Goal: Task Accomplishment & Management: Use online tool/utility

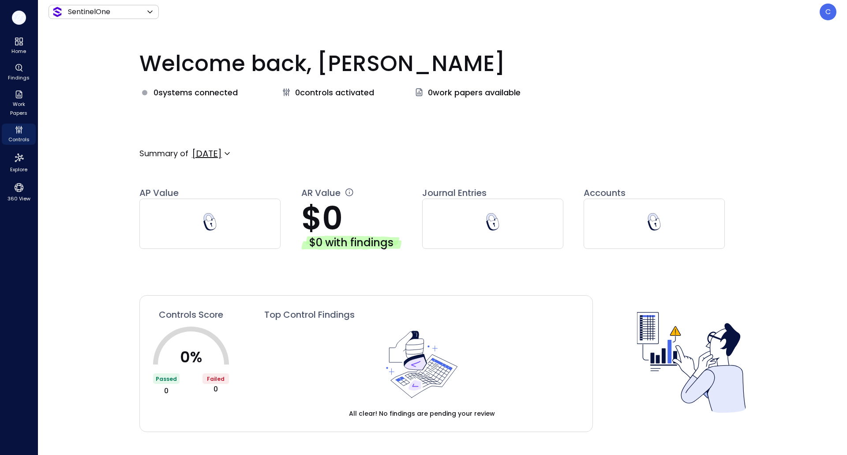
click at [19, 18] on icon "button" at bounding box center [18, 18] width 13 height 10
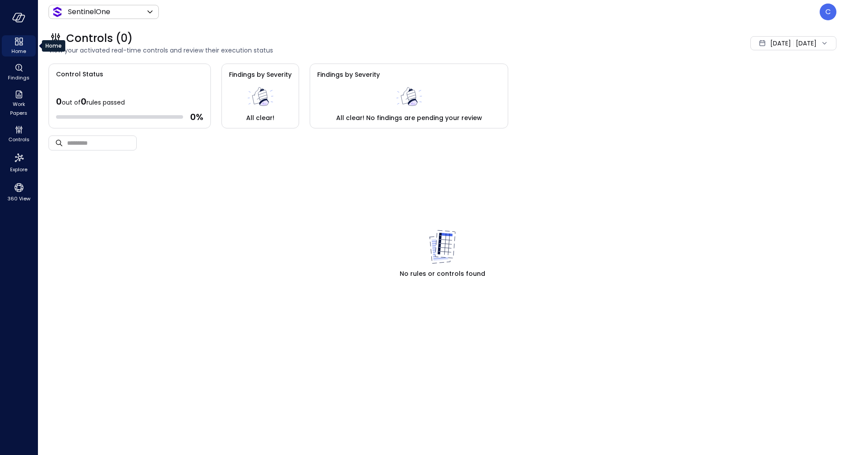
click at [30, 45] on div "Home" at bounding box center [19, 45] width 34 height 21
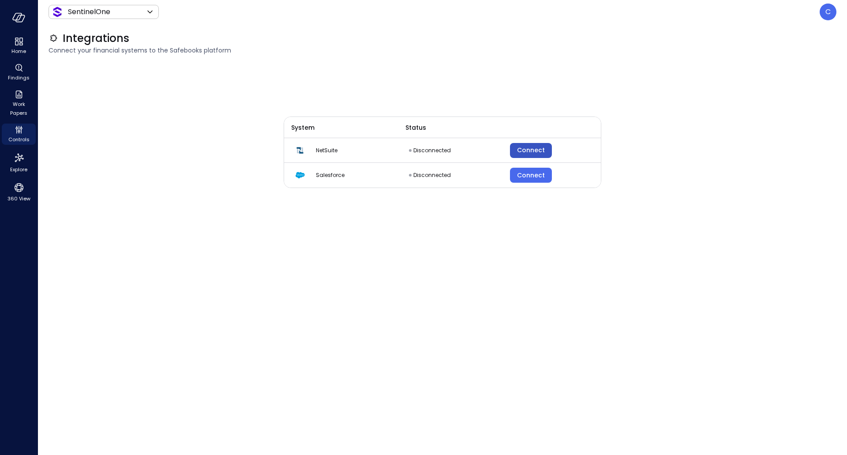
click at [519, 151] on div "Connect" at bounding box center [531, 150] width 28 height 11
